Goal: Task Accomplishment & Management: Complete application form

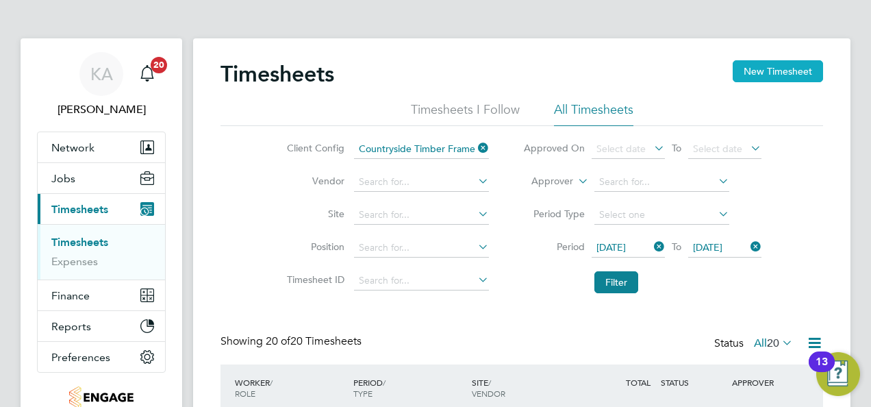
click at [743, 69] on button "New Timesheet" at bounding box center [778, 71] width 90 height 22
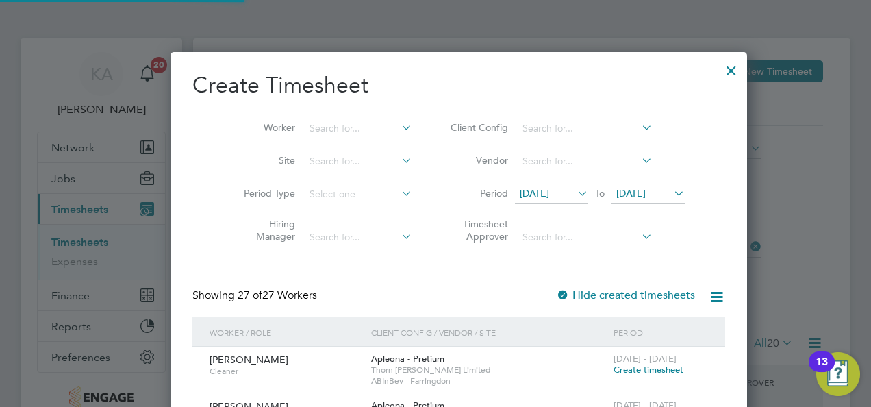
scroll to position [2175, 530]
click at [639, 120] on icon at bounding box center [639, 127] width 0 height 19
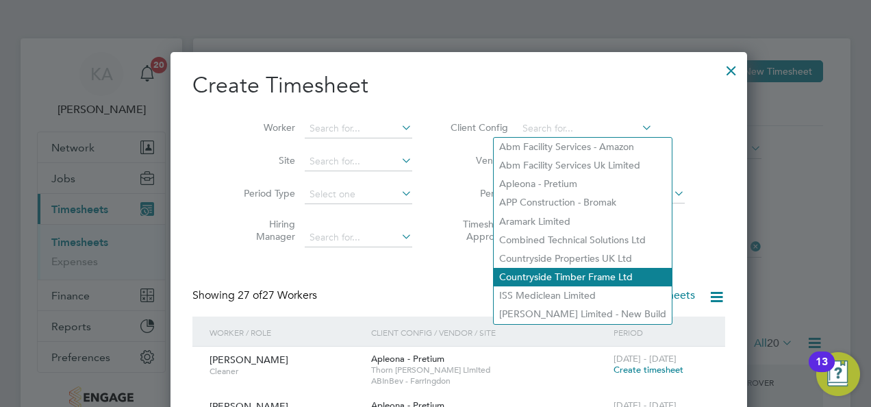
click at [531, 279] on li "Countryside Timber Frame Ltd" at bounding box center [583, 277] width 178 height 18
type input "Countryside Timber Frame Ltd"
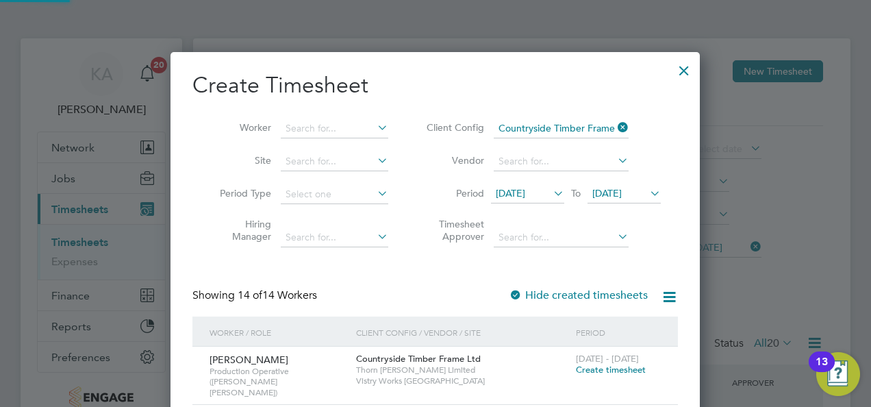
scroll to position [1260, 530]
click at [525, 187] on span "[DATE]" at bounding box center [510, 193] width 29 height 12
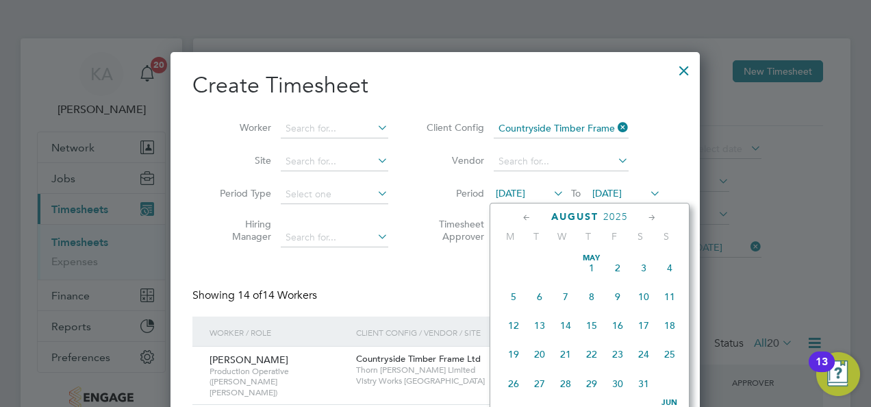
scroll to position [470, 0]
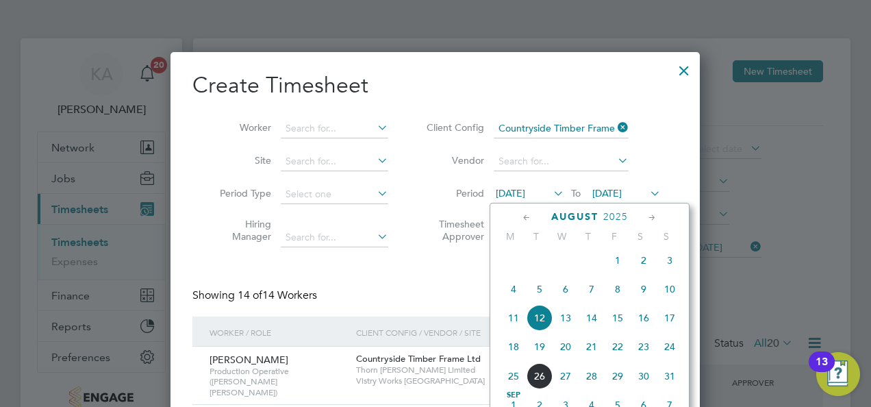
click at [510, 353] on span "18" at bounding box center [513, 346] width 26 height 26
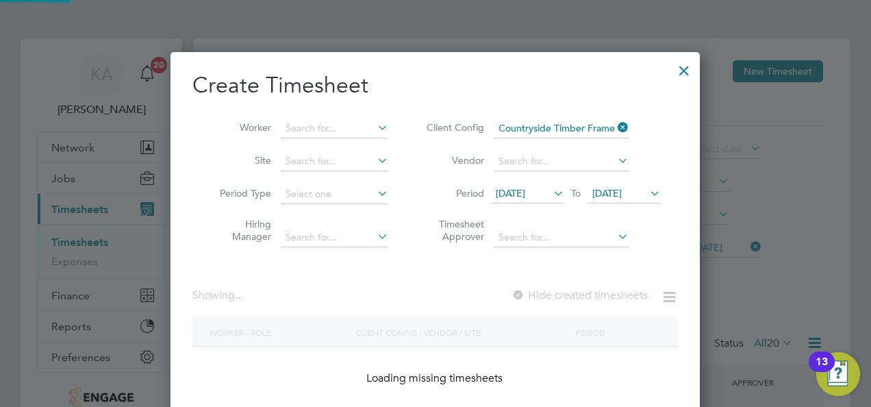
scroll to position [887, 530]
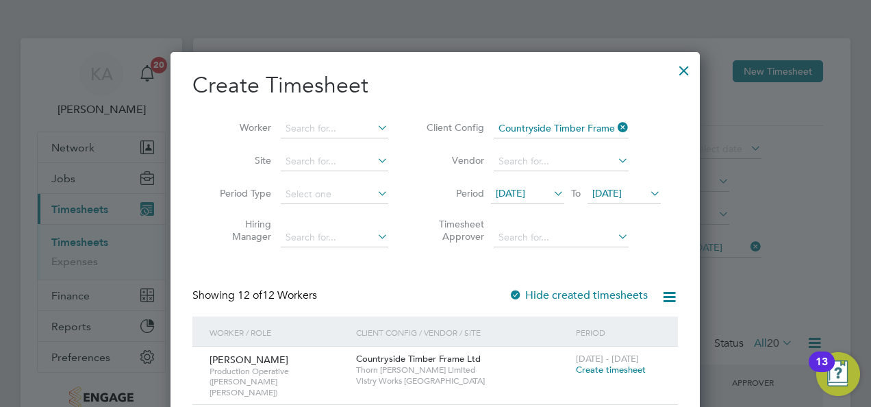
click at [622, 188] on span "[DATE]" at bounding box center [606, 193] width 29 height 12
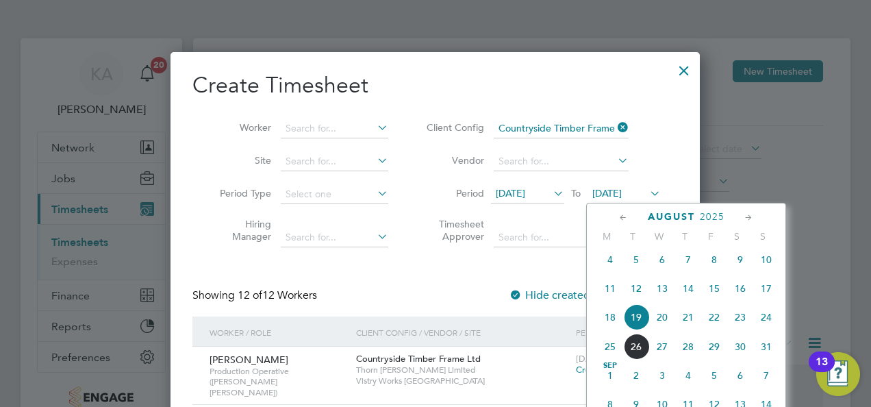
click at [769, 322] on span "24" at bounding box center [766, 317] width 26 height 26
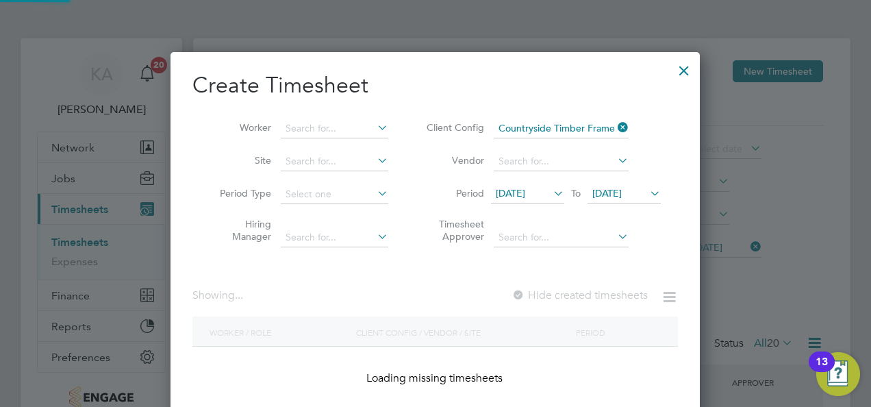
scroll to position [887, 530]
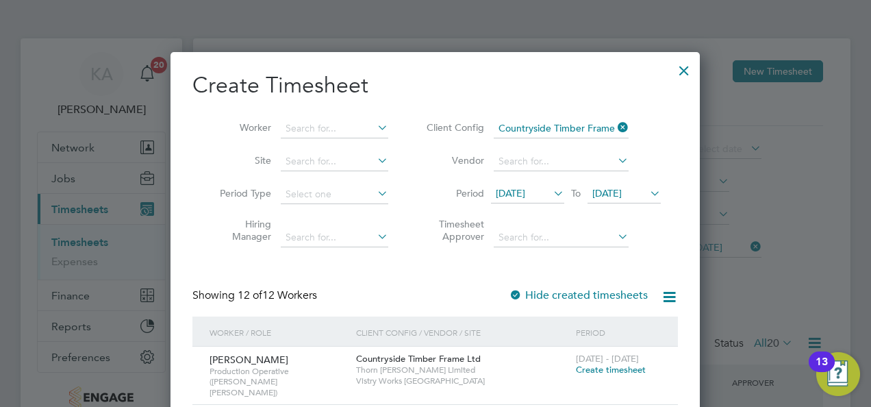
click at [522, 194] on span "[DATE]" at bounding box center [510, 193] width 29 height 12
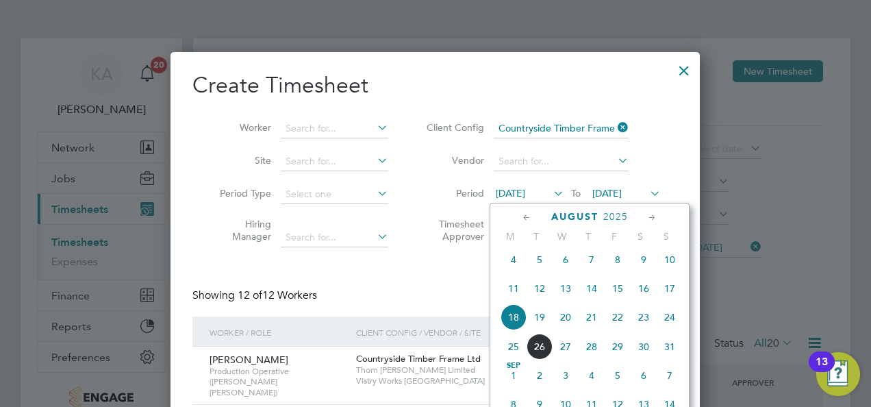
click at [516, 323] on span "18" at bounding box center [513, 317] width 26 height 26
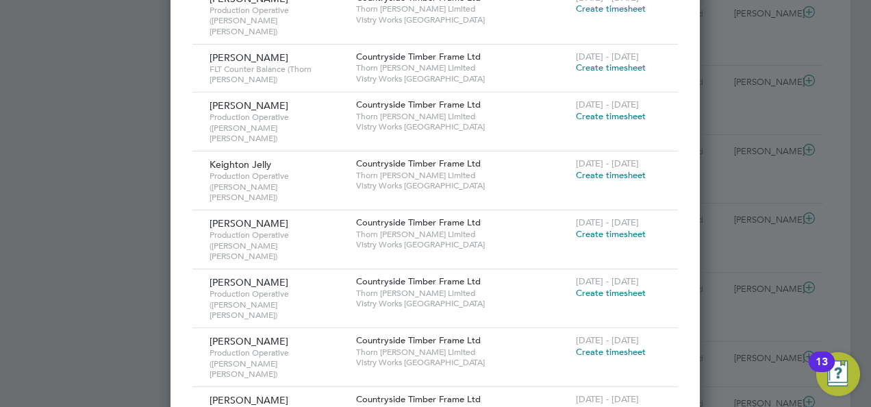
scroll to position [616, 0]
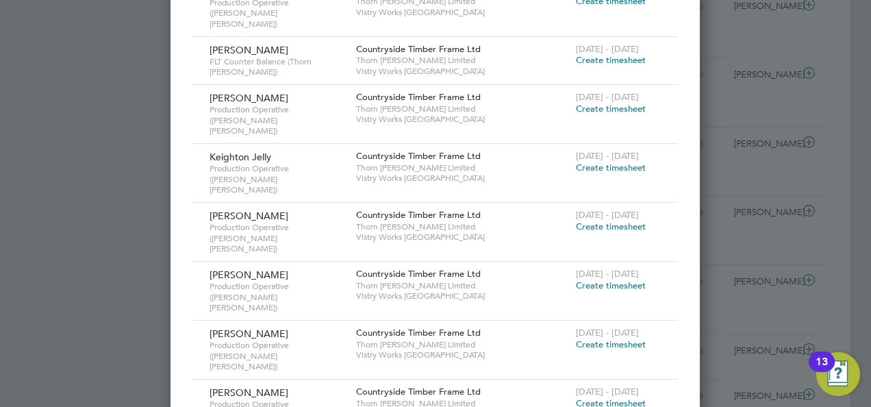
click at [623, 220] on span "Create timesheet" at bounding box center [611, 226] width 70 height 12
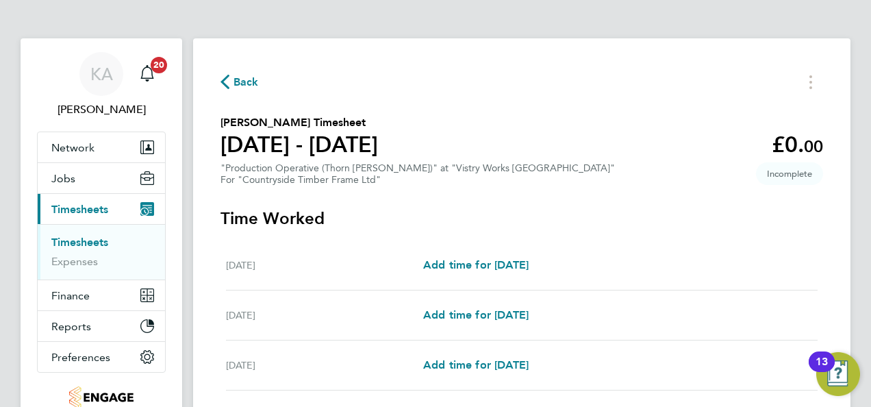
click at [442, 277] on div "[DATE] Add time for [DATE] Add time for [DATE]" at bounding box center [522, 265] width 592 height 50
click at [466, 266] on span "Add time for [DATE]" at bounding box center [475, 264] width 105 height 13
select select "15"
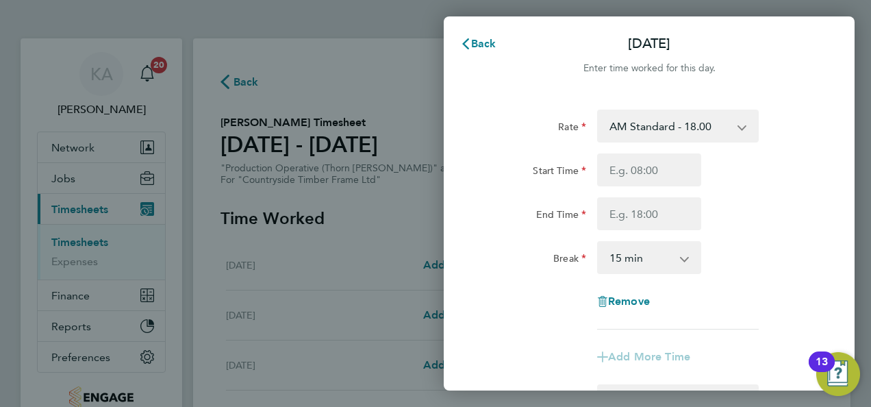
click at [713, 129] on select "AM Standard - 18.00 PM OT 2 - 39.24 PM OT 1 - 29.43 PM Standard - 19.62 OT2 - 3…" at bounding box center [669, 126] width 142 height 30
click at [774, 147] on div "Rate AM Standard - 18.00 PM OT 2 - 39.24 PM OT 1 - 29.43 PM Standard - 19.62 OT…" at bounding box center [649, 220] width 334 height 220
click at [622, 173] on input "Start Time" at bounding box center [649, 169] width 104 height 33
type input "06:00"
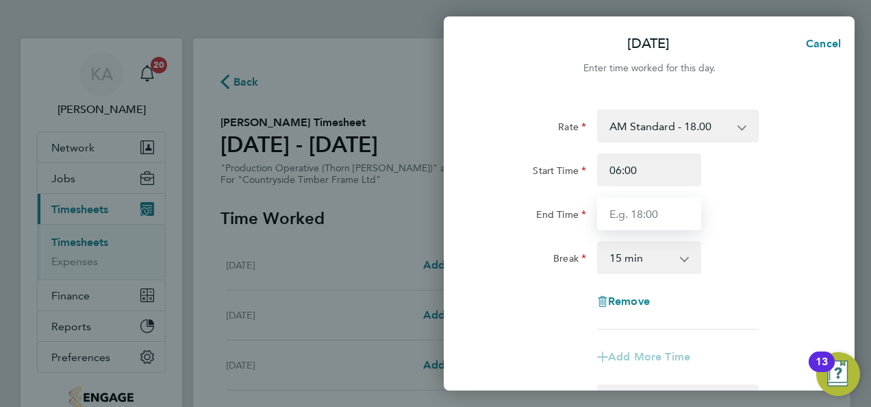
click at [628, 205] on input "End Time" at bounding box center [649, 213] width 104 height 33
type input "14:00"
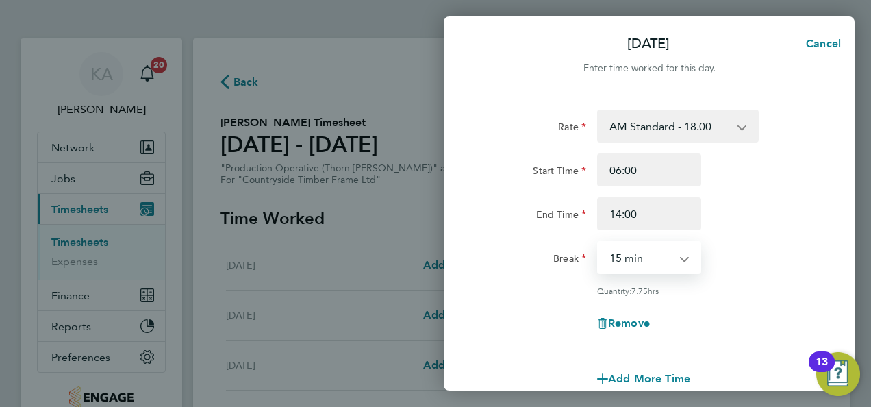
click at [656, 258] on select "0 min 15 min 30 min 45 min 60 min 75 min 90 min" at bounding box center [640, 257] width 85 height 30
select select "30"
click at [598, 242] on select "0 min 15 min 30 min 45 min 60 min 75 min 90 min" at bounding box center [640, 257] width 85 height 30
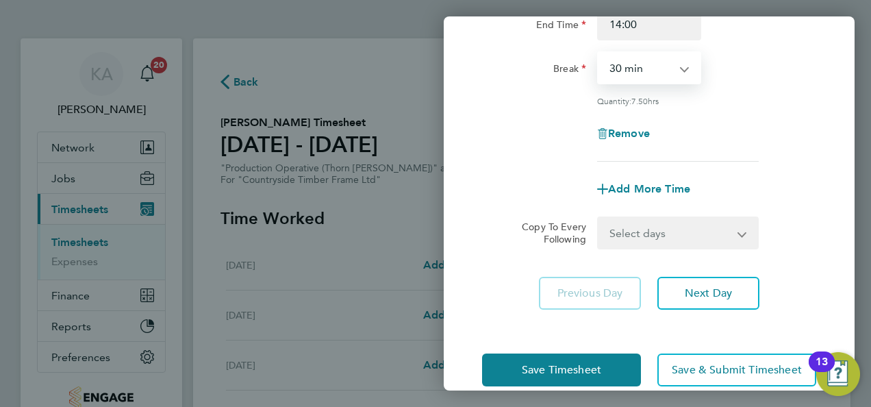
scroll to position [212, 0]
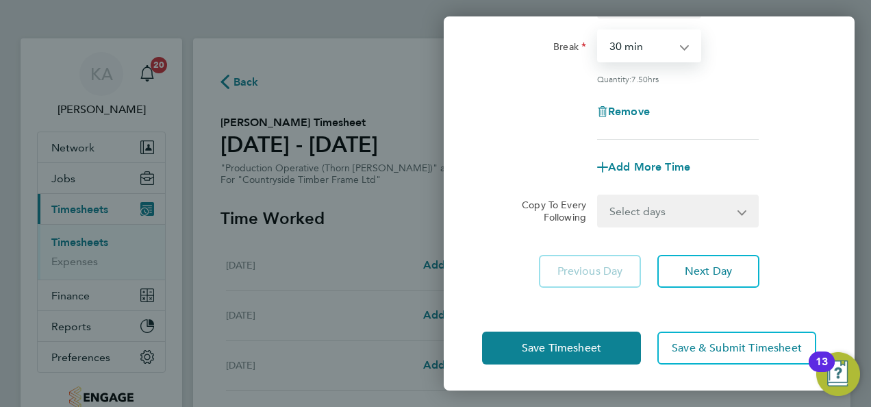
click at [686, 208] on select "Select days Day Weekday (Mon-Fri) Weekend (Sat-Sun) [DATE] [DATE] [DATE] [DATE]…" at bounding box center [670, 211] width 144 height 30
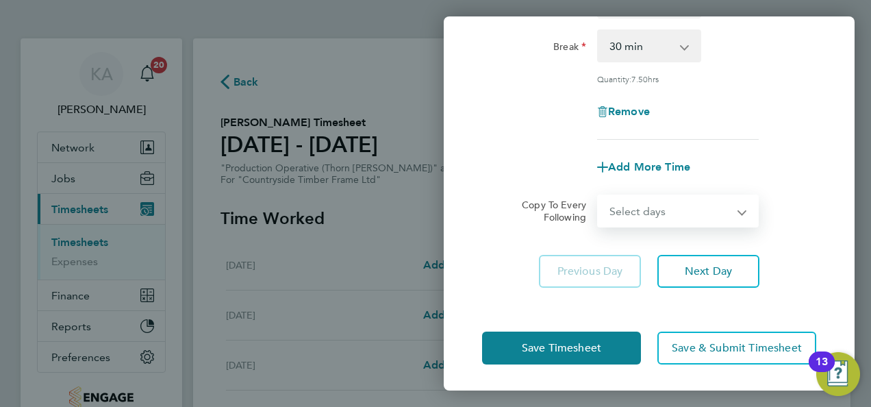
select select "WEEKDAY"
click at [598, 196] on select "Select days Day Weekday (Mon-Fri) Weekend (Sat-Sun) [DATE] [DATE] [DATE] [DATE]…" at bounding box center [670, 211] width 144 height 30
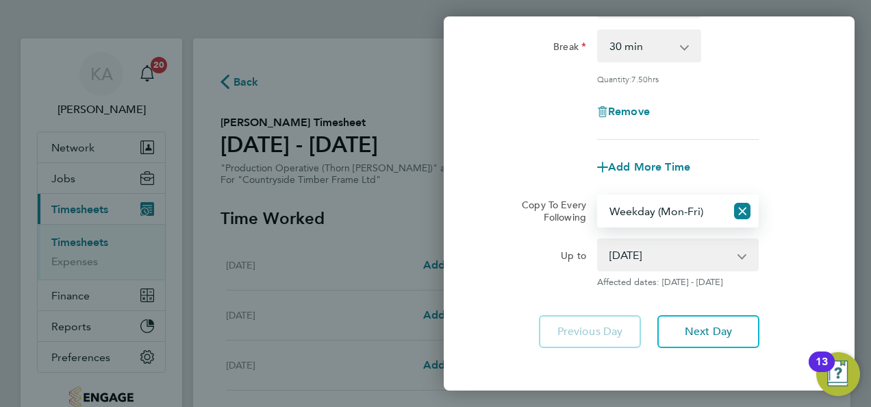
click at [705, 253] on select "[DATE] [DATE] [DATE] [DATE] [DATE] [DATE]" at bounding box center [669, 255] width 142 height 30
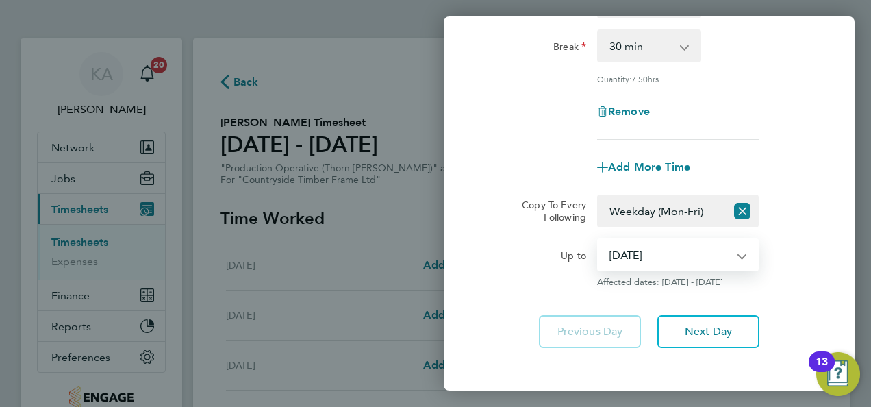
select select "[DATE]"
click at [598, 240] on select "[DATE] [DATE] [DATE] [DATE] [DATE] [DATE]" at bounding box center [669, 255] width 142 height 30
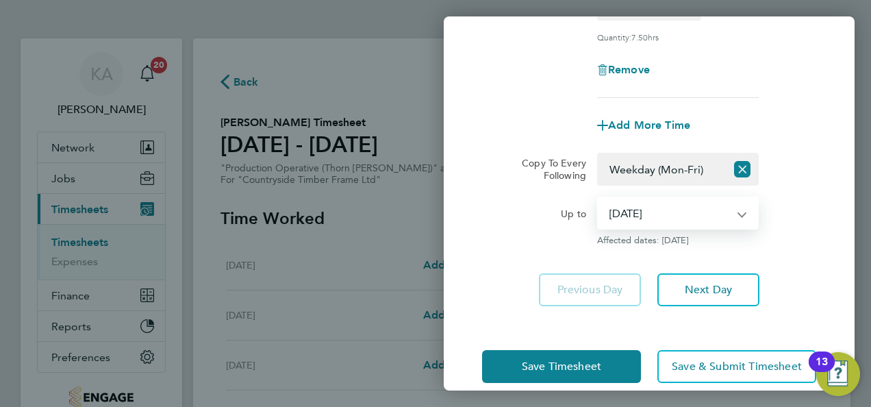
scroll to position [272, 0]
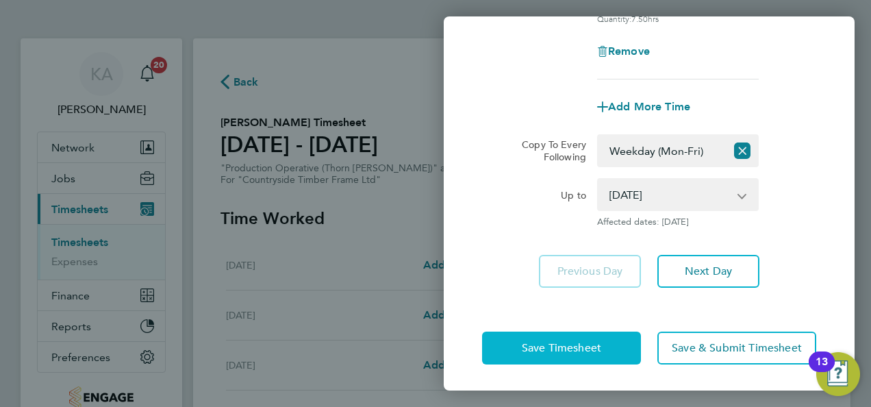
click at [541, 337] on button "Save Timesheet" at bounding box center [561, 347] width 159 height 33
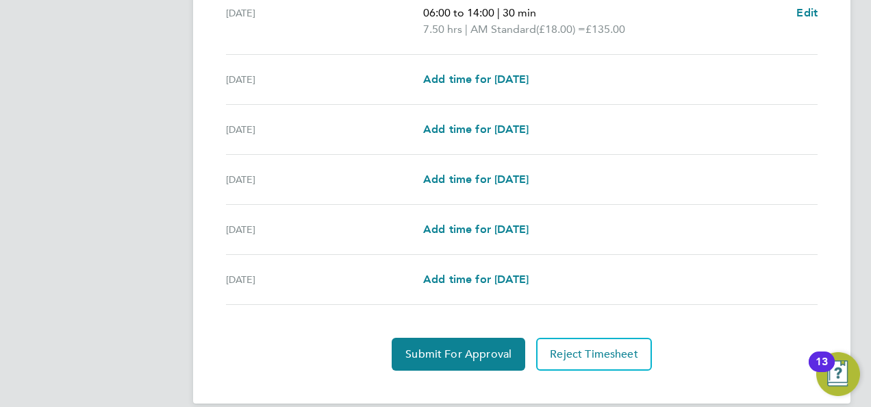
scroll to position [531, 0]
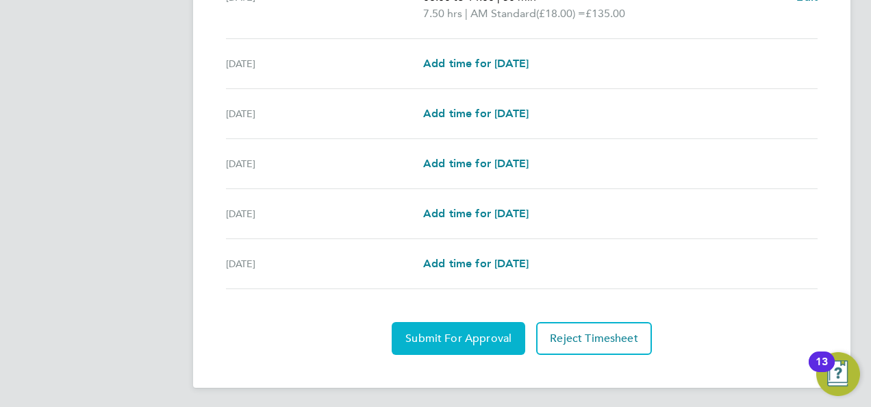
click at [445, 338] on span "Submit For Approval" at bounding box center [458, 338] width 106 height 14
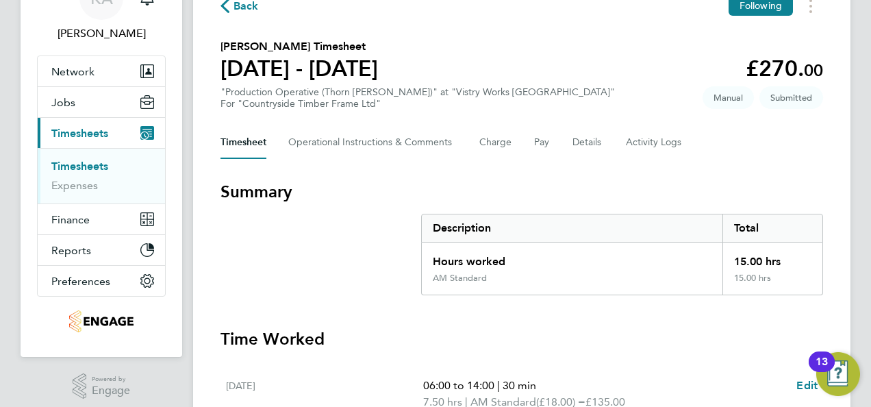
scroll to position [0, 0]
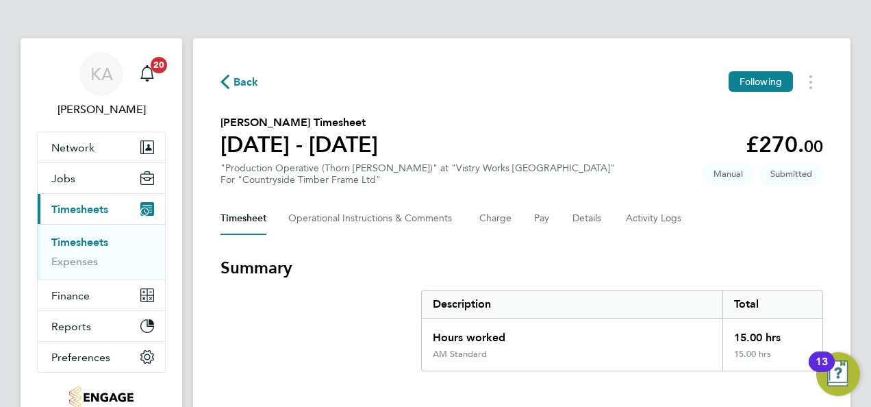
click at [231, 73] on div "Back Following" at bounding box center [521, 81] width 602 height 21
click at [238, 79] on span "Back" at bounding box center [245, 82] width 25 height 16
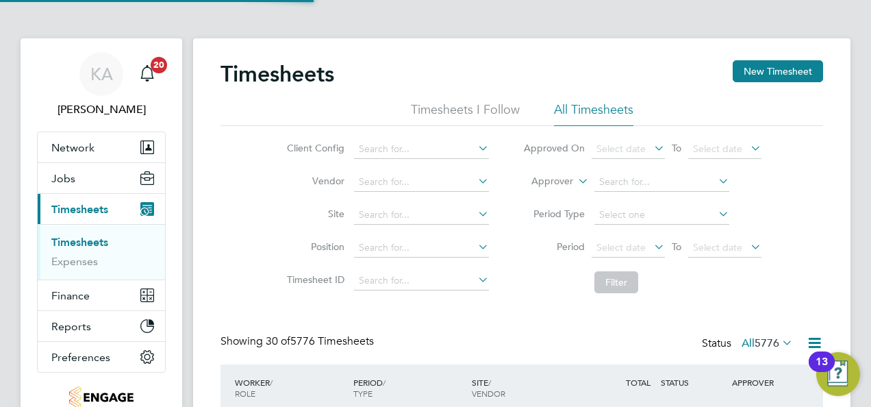
scroll to position [46, 118]
click at [475, 148] on icon at bounding box center [475, 147] width 0 height 19
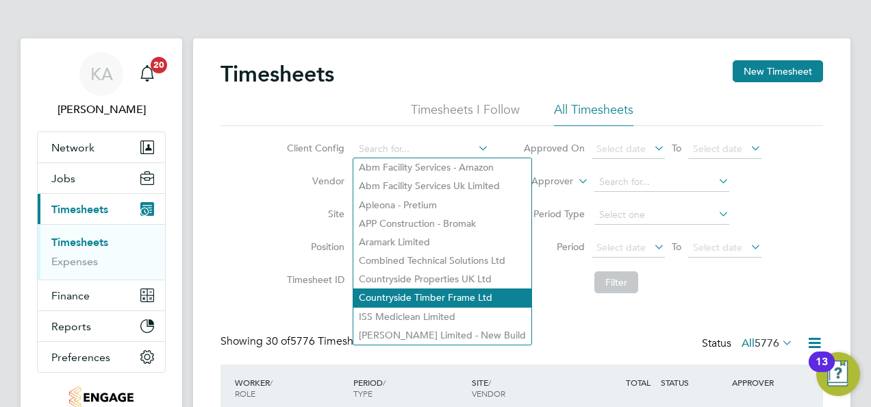
click at [422, 293] on li "Countryside Timber Frame Ltd" at bounding box center [442, 297] width 178 height 18
type input "Countryside Timber Frame Ltd"
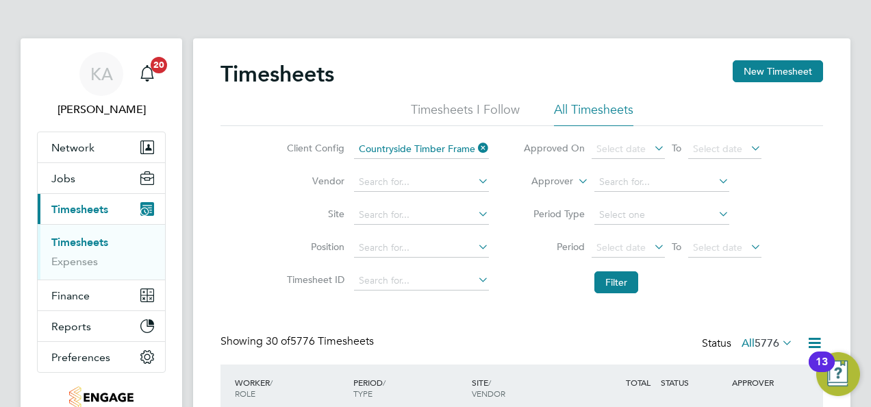
click at [651, 243] on icon at bounding box center [651, 246] width 0 height 19
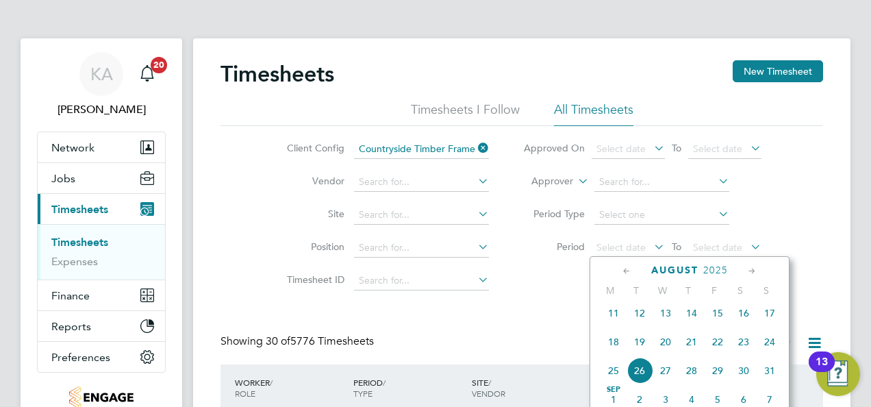
click at [614, 347] on span "18" at bounding box center [613, 342] width 26 height 26
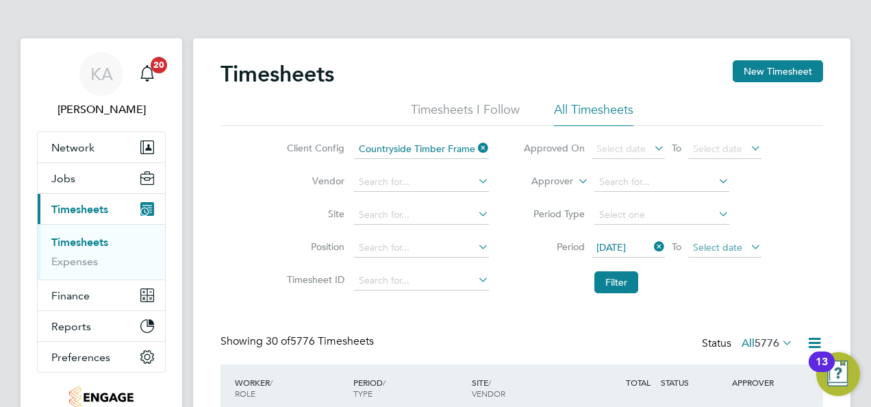
click at [741, 248] on span "Select date" at bounding box center [724, 248] width 73 height 18
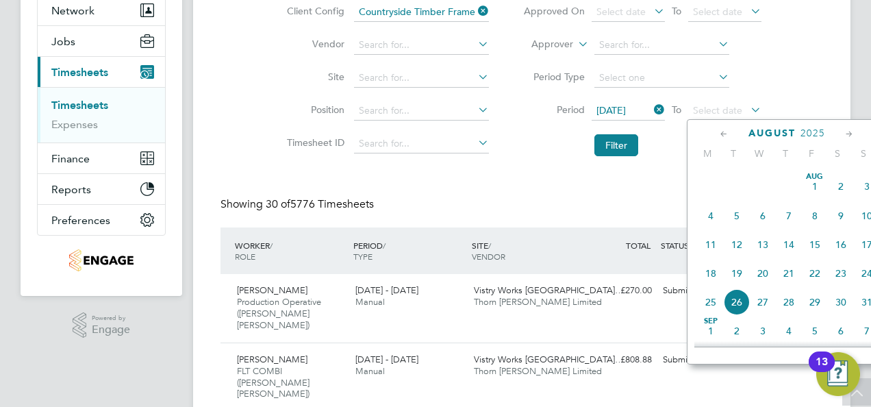
click at [867, 279] on span "24" at bounding box center [867, 273] width 26 height 26
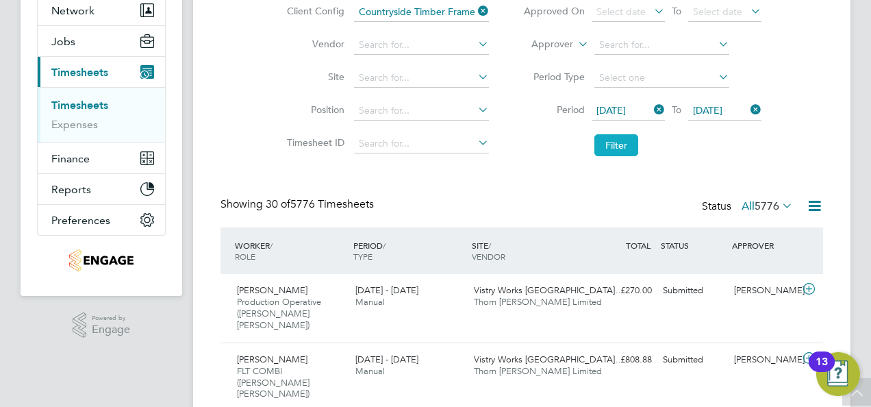
click at [623, 144] on button "Filter" at bounding box center [616, 145] width 44 height 22
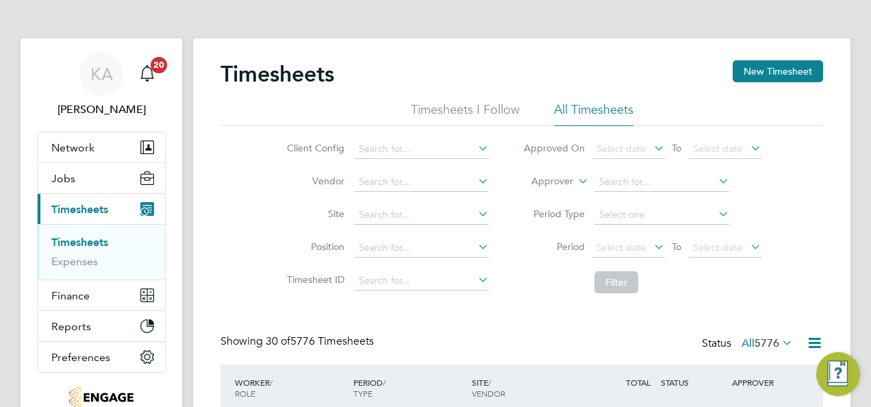
click at [475, 146] on icon at bounding box center [475, 147] width 0 height 19
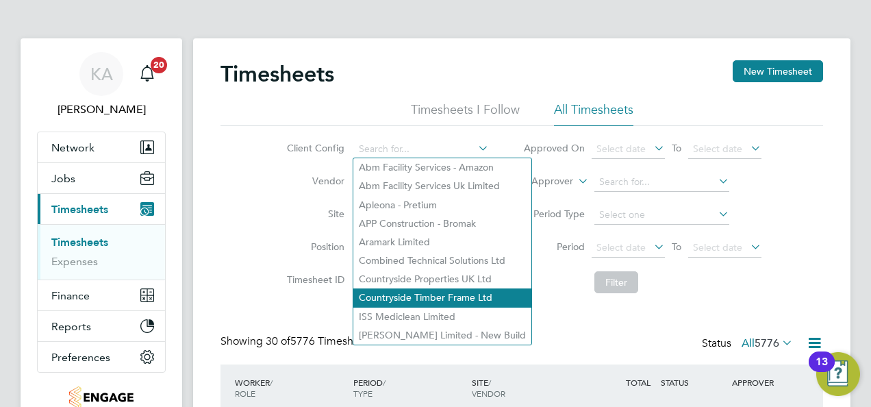
click at [411, 295] on li "Countryside Timber Frame Ltd" at bounding box center [442, 297] width 178 height 18
type input "Countryside Timber Frame Ltd"
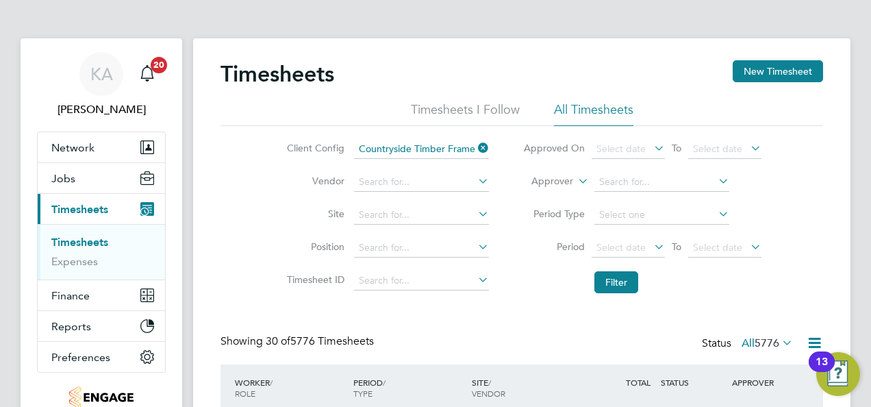
click at [651, 248] on icon at bounding box center [651, 246] width 0 height 19
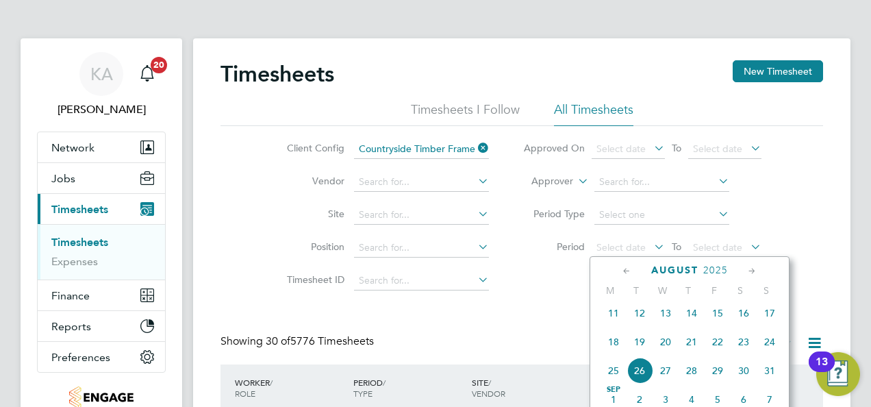
click at [611, 354] on span "18" at bounding box center [613, 342] width 26 height 26
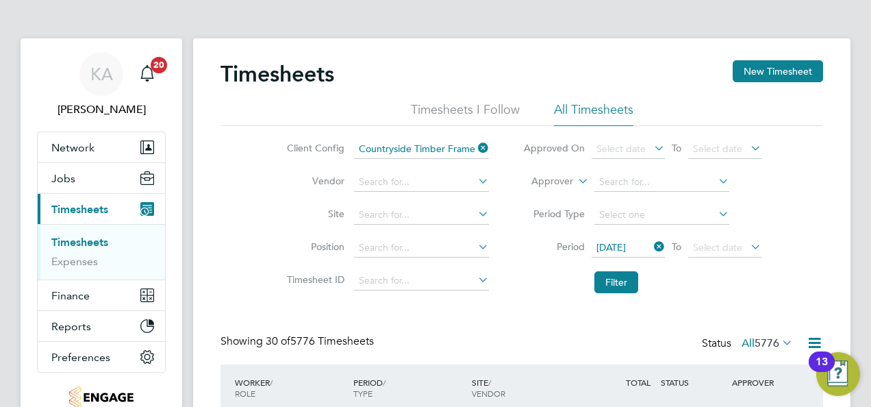
click at [748, 240] on icon at bounding box center [748, 246] width 0 height 19
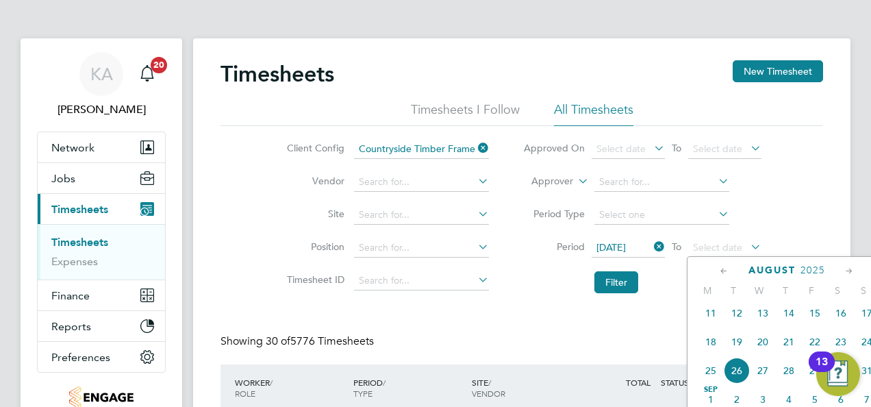
click at [867, 350] on span "24" at bounding box center [867, 342] width 26 height 26
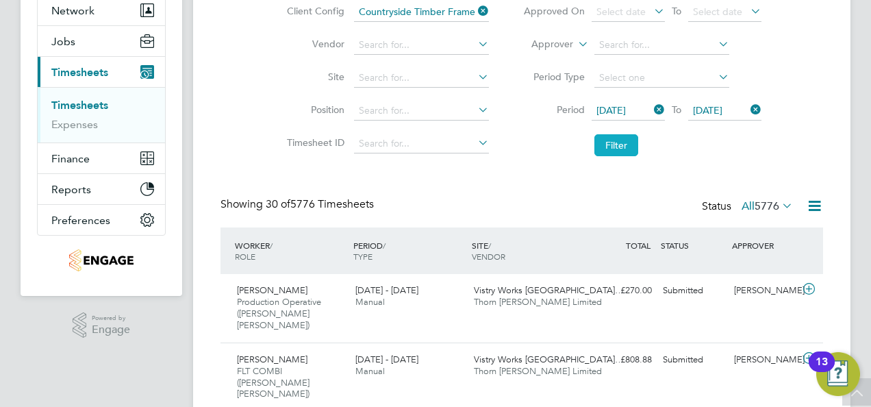
click at [624, 145] on button "Filter" at bounding box center [616, 145] width 44 height 22
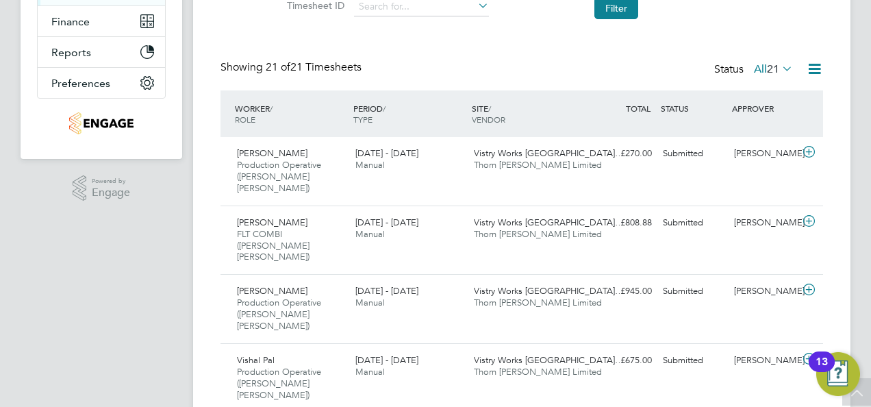
click at [808, 71] on icon at bounding box center [814, 68] width 17 height 17
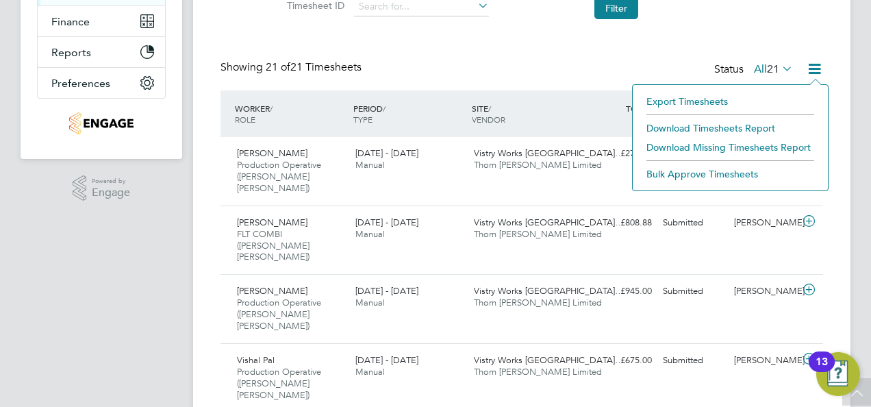
click at [701, 129] on li "Download Timesheets Report" at bounding box center [729, 127] width 181 height 19
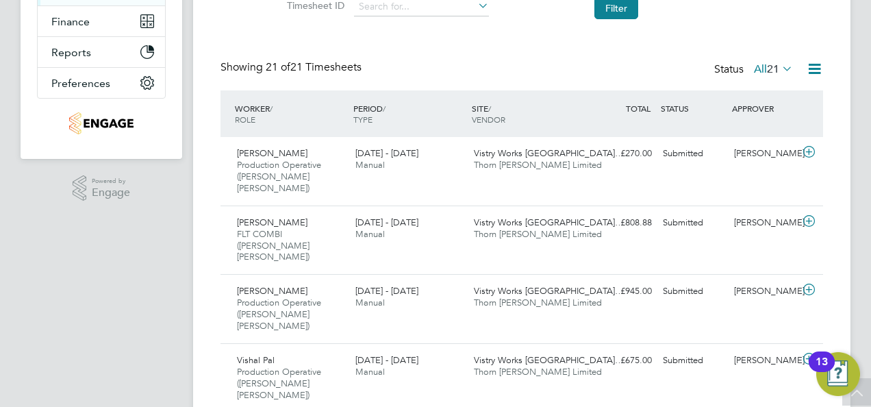
click at [641, 162] on div "£270.00 Submitted" at bounding box center [621, 153] width 71 height 23
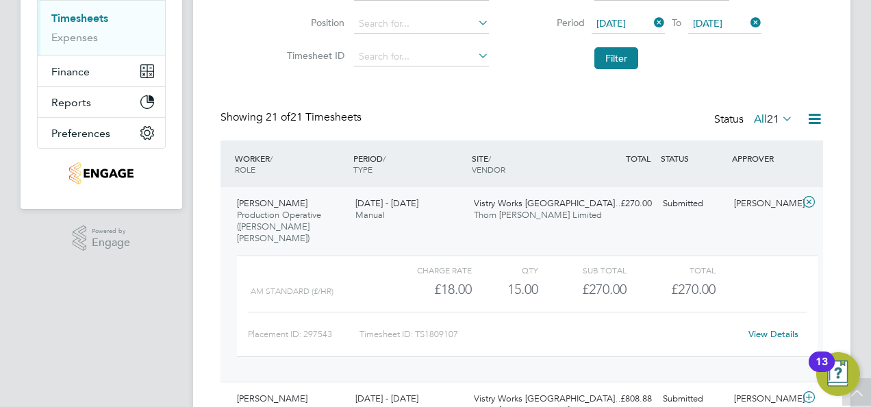
scroll to position [274, 0]
